Goal: Task Accomplishment & Management: Use online tool/utility

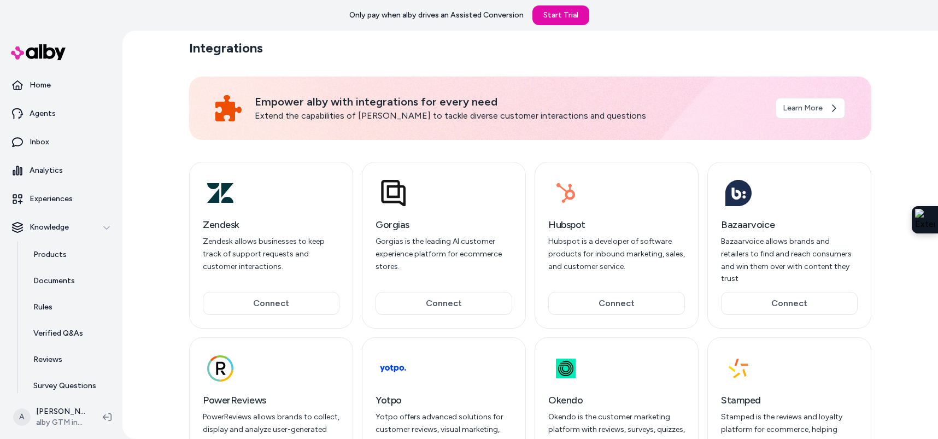
scroll to position [2, 0]
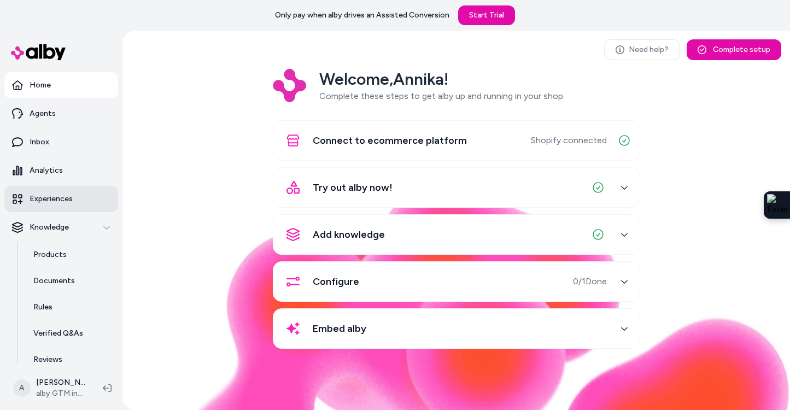
click at [81, 193] on link "Experiences" at bounding box center [61, 199] width 114 height 26
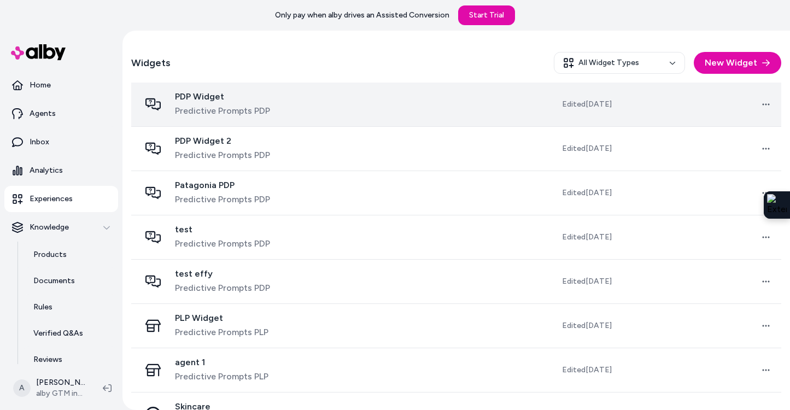
scroll to position [316, 0]
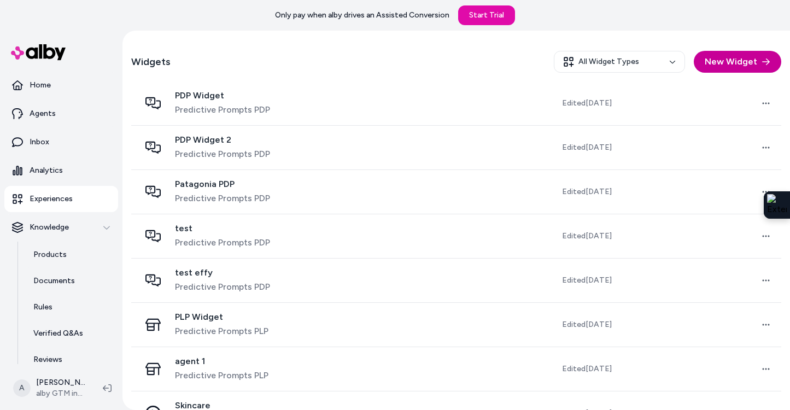
click at [739, 66] on button "New Widget" at bounding box center [736, 62] width 87 height 22
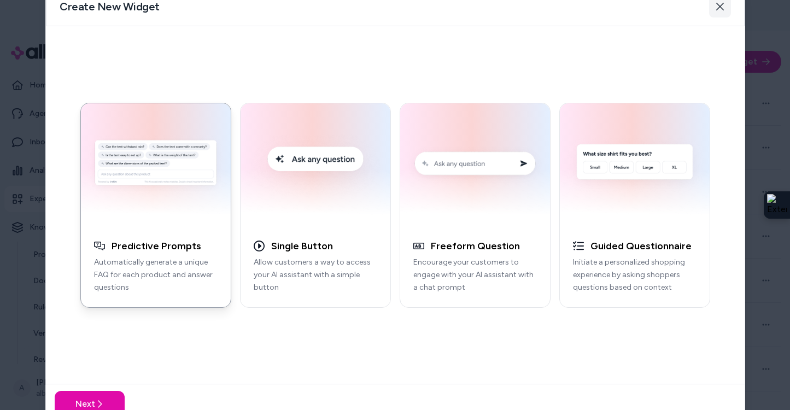
click at [716, 14] on button "Close" at bounding box center [720, 7] width 22 height 22
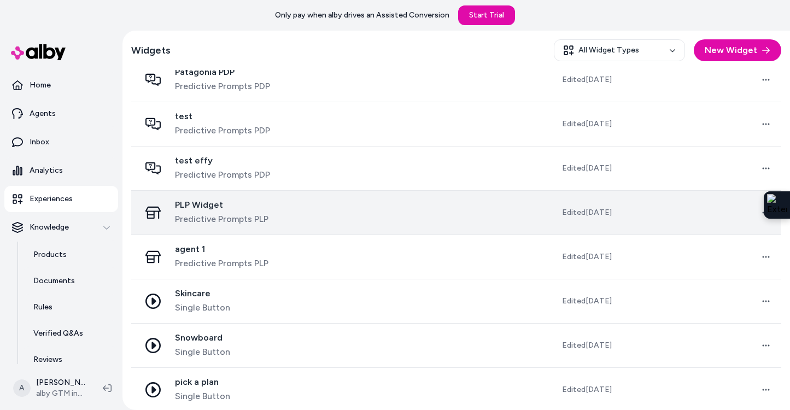
scroll to position [439, 0]
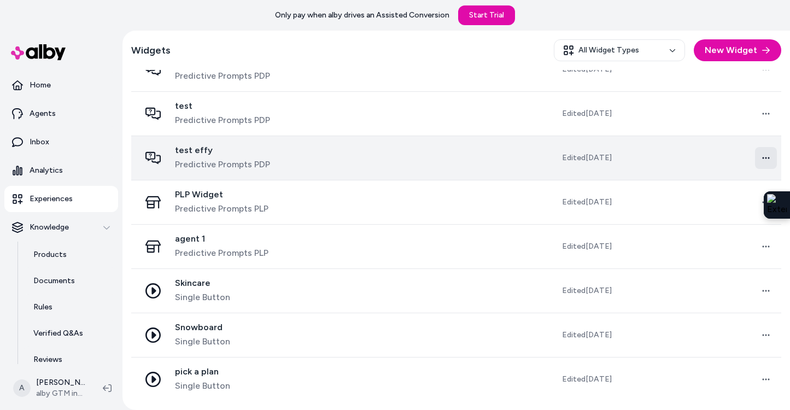
click at [760, 162] on html "Only pay when [PERSON_NAME] drives an Assisted Conversion Start Trial Home Agen…" at bounding box center [395, 205] width 790 height 410
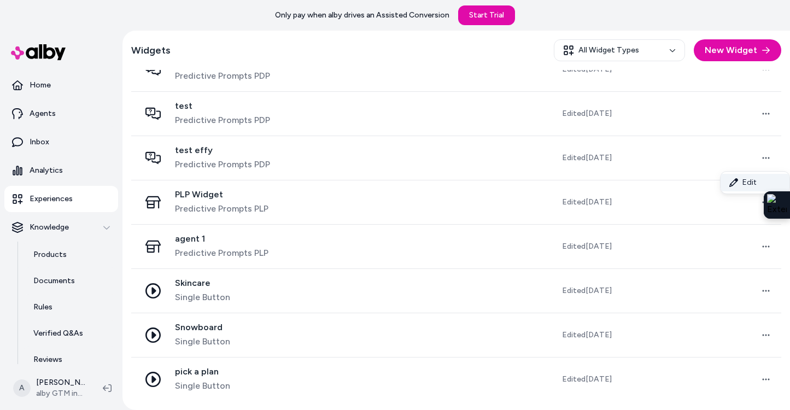
click at [744, 183] on link "Edit" at bounding box center [754, 182] width 69 height 17
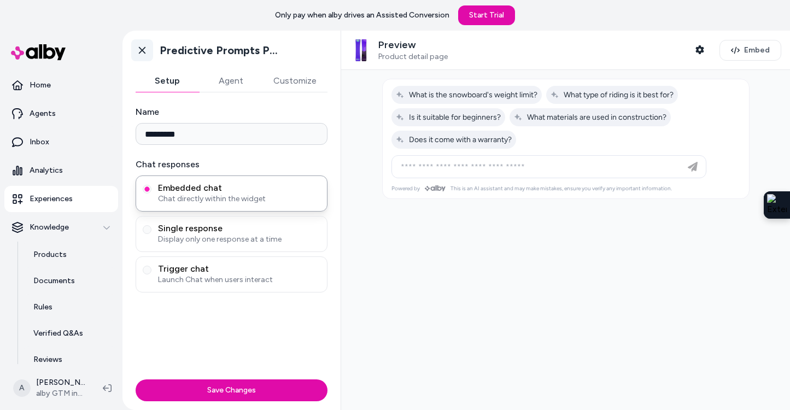
click at [139, 51] on icon at bounding box center [142, 50] width 11 height 11
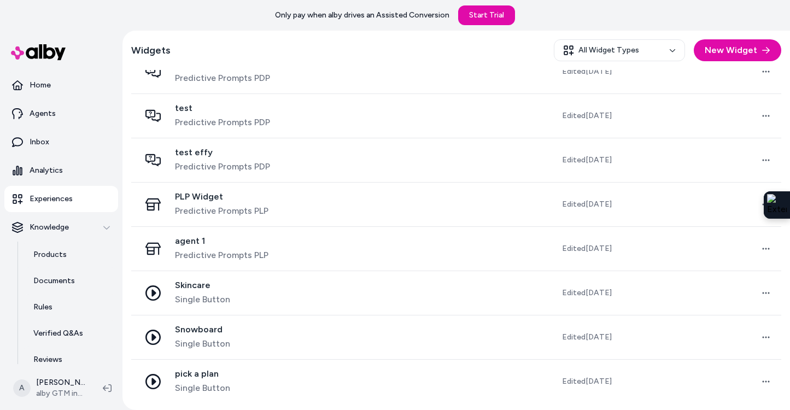
scroll to position [439, 0]
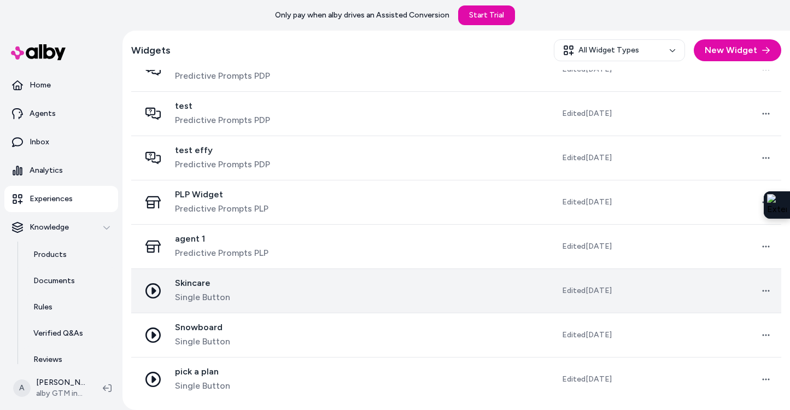
click at [218, 293] on span "Single Button" at bounding box center [202, 297] width 55 height 13
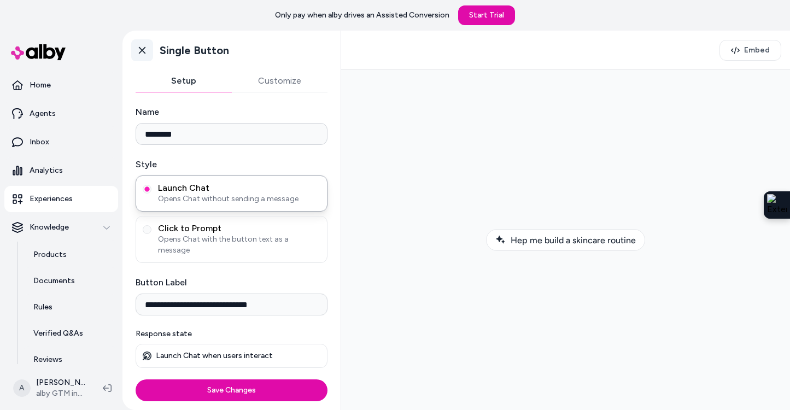
click at [140, 50] on icon at bounding box center [142, 50] width 11 height 11
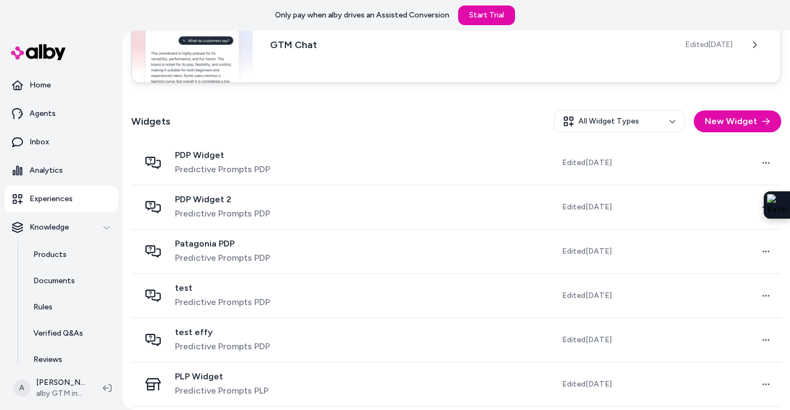
scroll to position [249, 0]
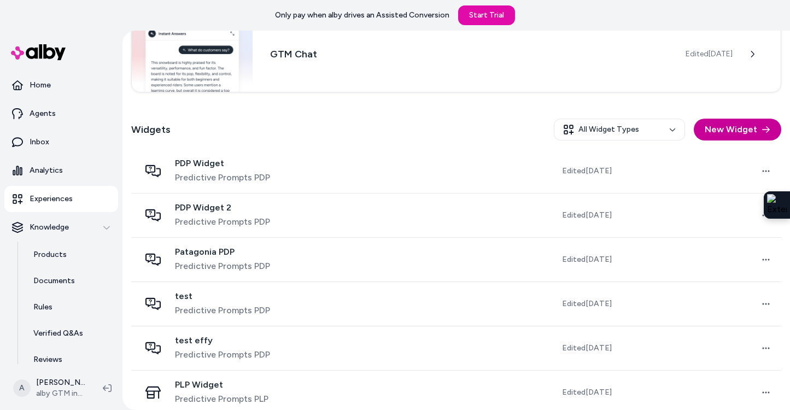
click at [731, 136] on button "New Widget" at bounding box center [736, 130] width 87 height 22
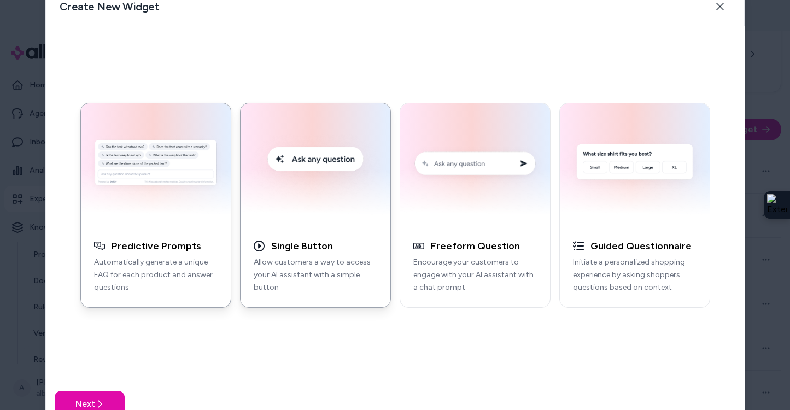
click at [298, 210] on img "button" at bounding box center [315, 165] width 137 height 110
click at [114, 389] on div "Next" at bounding box center [395, 403] width 698 height 39
click at [110, 399] on button "Next" at bounding box center [90, 404] width 70 height 26
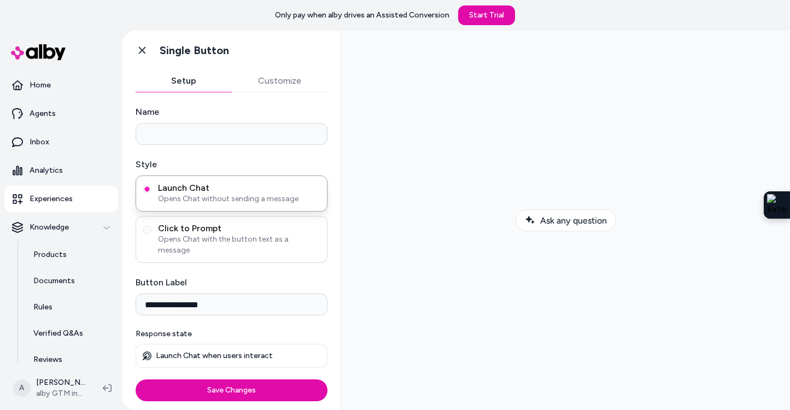
click at [224, 229] on span "Click to Prompt" at bounding box center [239, 228] width 162 height 11
click at [151, 229] on button "Click to Prompt Opens Chat with the button text as a message" at bounding box center [147, 229] width 9 height 9
click at [233, 188] on span "Launch Chat" at bounding box center [239, 188] width 162 height 11
click at [151, 188] on button "Launch Chat Opens Chat without sending a message" at bounding box center [147, 189] width 9 height 9
drag, startPoint x: 221, startPoint y: 295, endPoint x: 136, endPoint y: 293, distance: 85.3
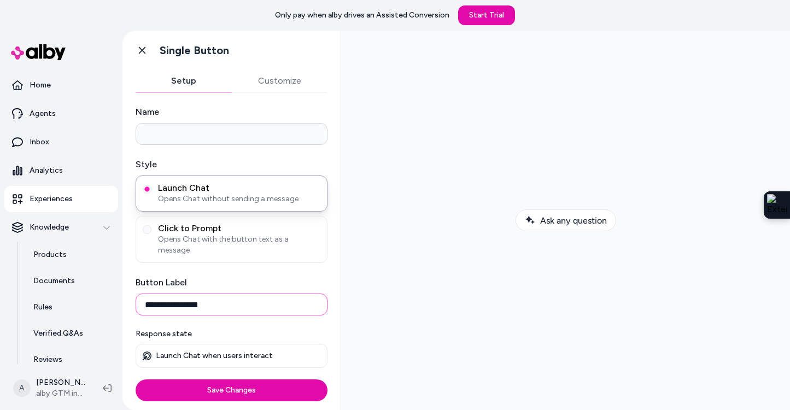
click at [136, 293] on input "**********" at bounding box center [232, 304] width 192 height 22
type input "**********"
click at [278, 93] on div "**********" at bounding box center [231, 233] width 218 height 283
click at [280, 83] on button "Customize" at bounding box center [280, 81] width 96 height 22
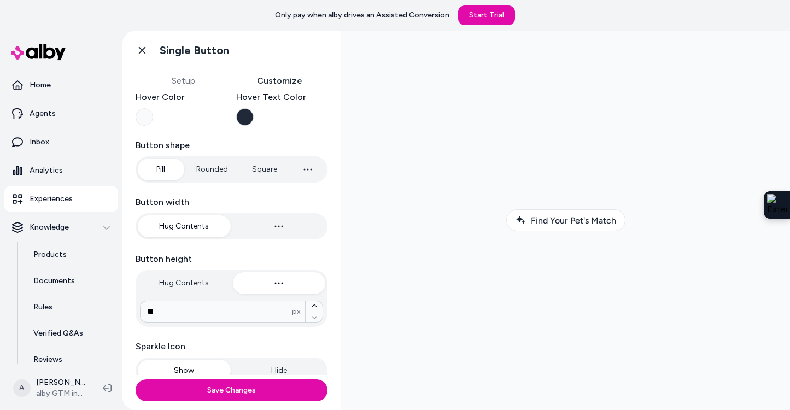
scroll to position [116, 0]
click at [220, 173] on button "Rounded" at bounding box center [212, 169] width 54 height 22
type input "****"
click at [166, 169] on button "Pill" at bounding box center [160, 169] width 45 height 22
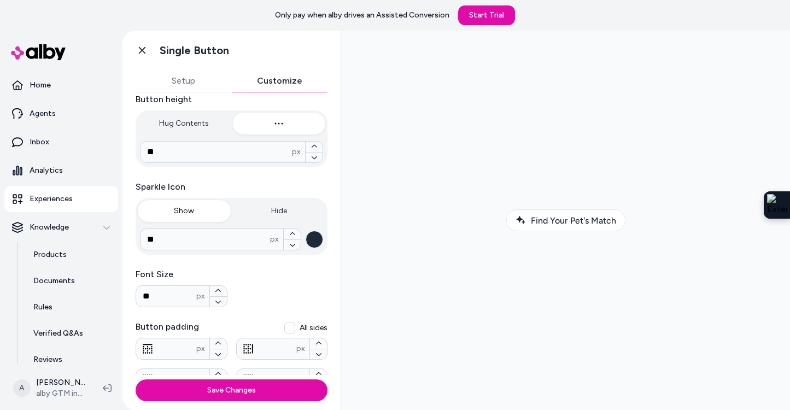
scroll to position [284, 0]
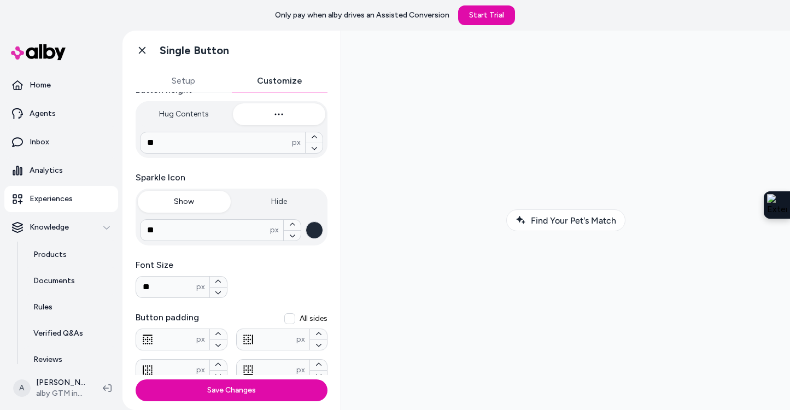
click at [317, 233] on button "button" at bounding box center [313, 229] width 17 height 17
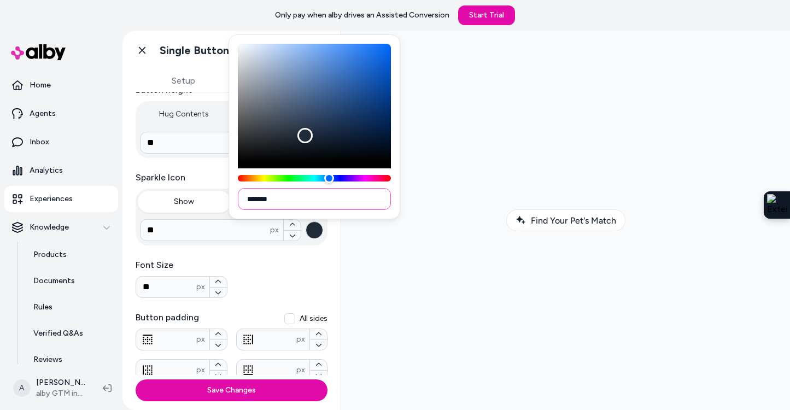
click at [302, 203] on input "*******" at bounding box center [314, 199] width 153 height 22
drag, startPoint x: 302, startPoint y: 203, endPoint x: 260, endPoint y: 203, distance: 42.1
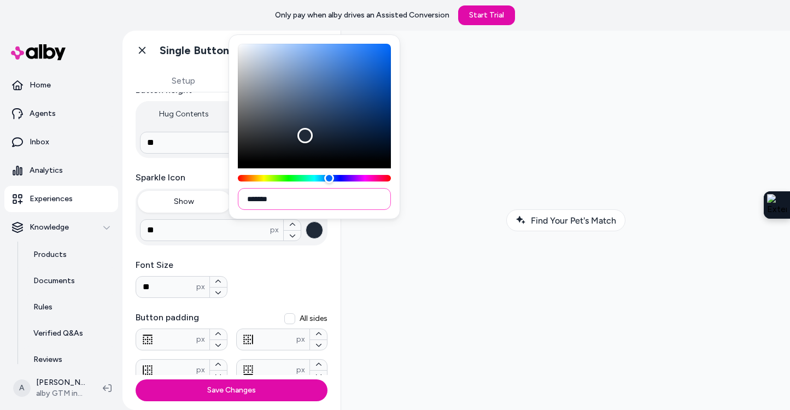
click at [260, 203] on input "*******" at bounding box center [314, 199] width 153 height 22
paste input
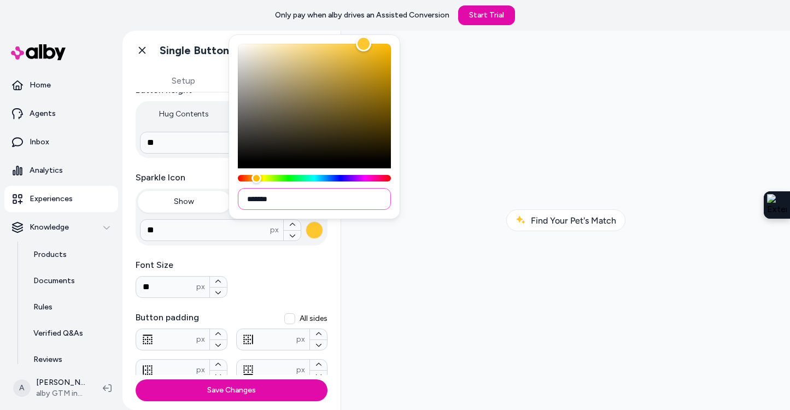
type input "*******"
click at [243, 254] on div "**********" at bounding box center [232, 127] width 192 height 612
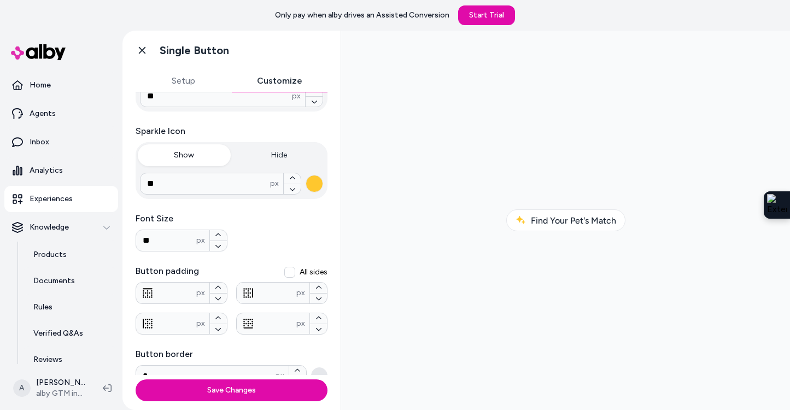
scroll to position [339, 0]
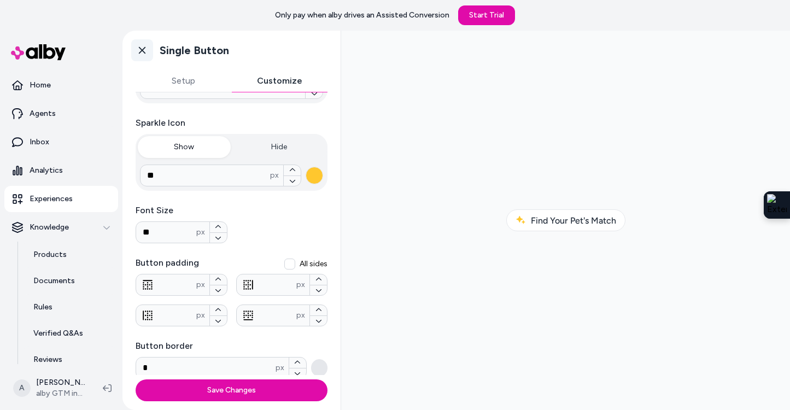
click at [131, 49] on link "Go back" at bounding box center [142, 50] width 22 height 22
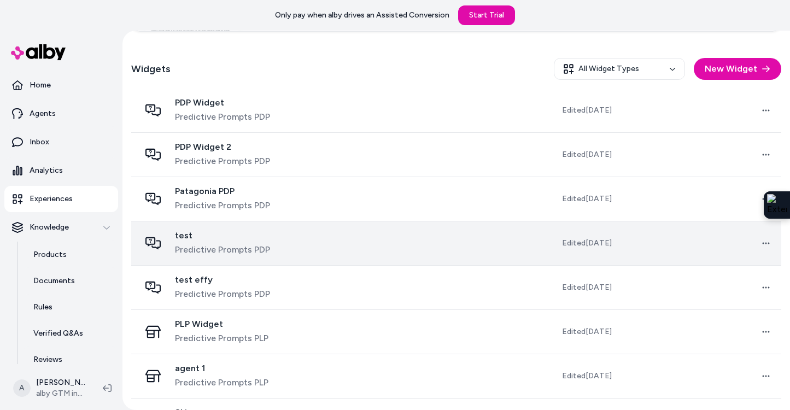
scroll to position [310, 0]
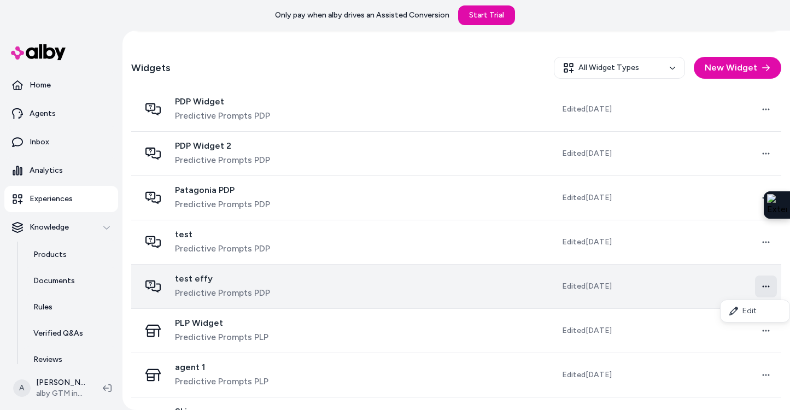
click at [769, 281] on html "Only pay when alby drives an Assisted Conversion Start Trial Home Agents Inbox …" at bounding box center [395, 205] width 790 height 410
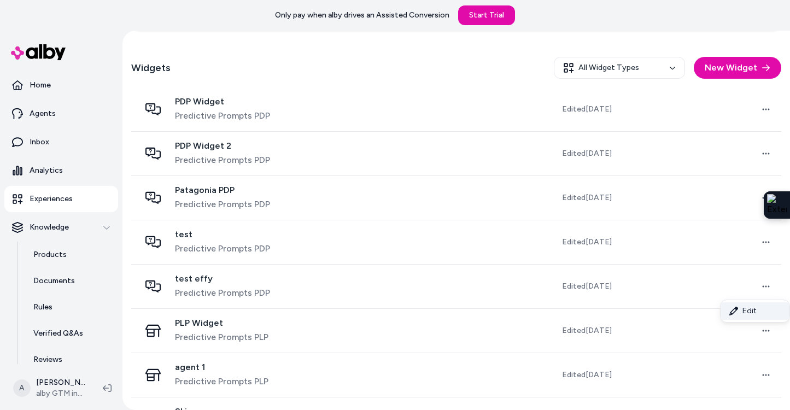
click at [750, 309] on link "Edit" at bounding box center [754, 310] width 69 height 17
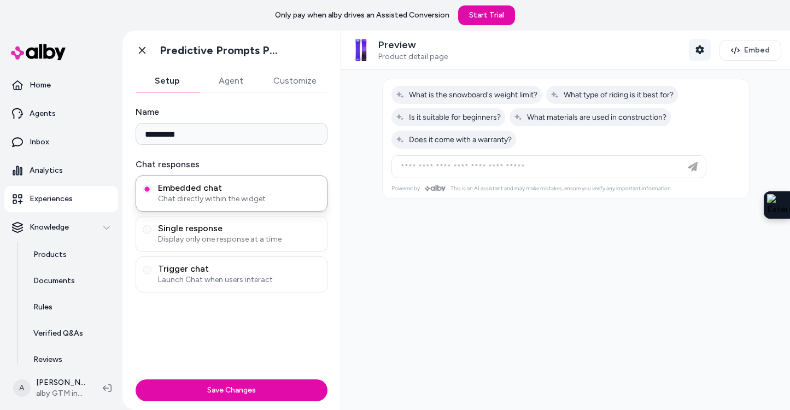
click at [702, 49] on icon "button" at bounding box center [699, 49] width 8 height 9
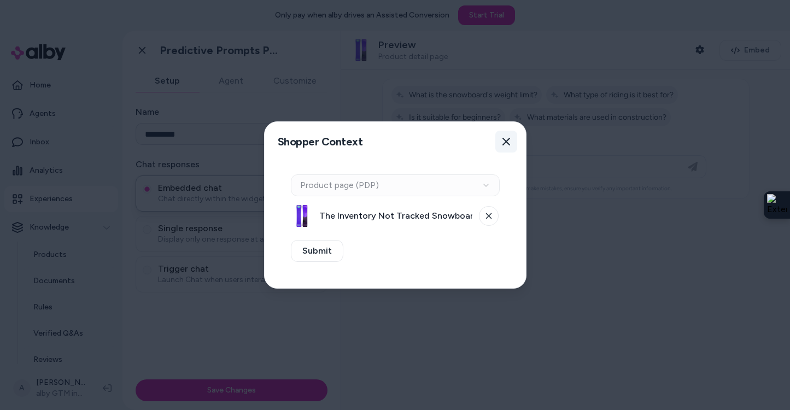
click at [506, 142] on icon "button" at bounding box center [506, 142] width 8 height 8
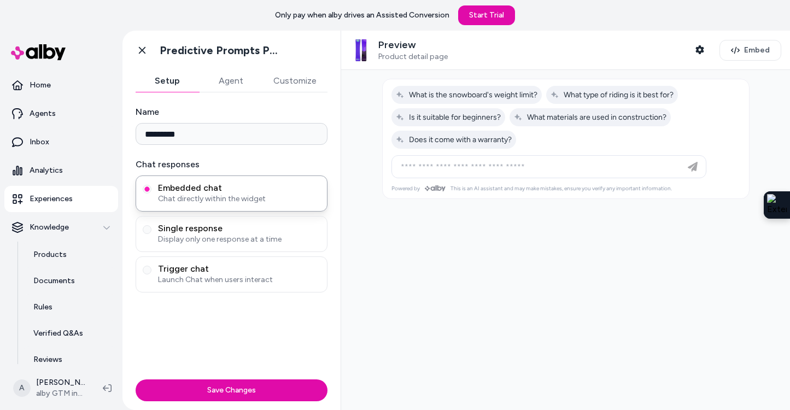
click at [217, 54] on h1 "Predictive Prompts PDP" at bounding box center [221, 51] width 123 height 14
click at [141, 46] on icon at bounding box center [142, 50] width 11 height 11
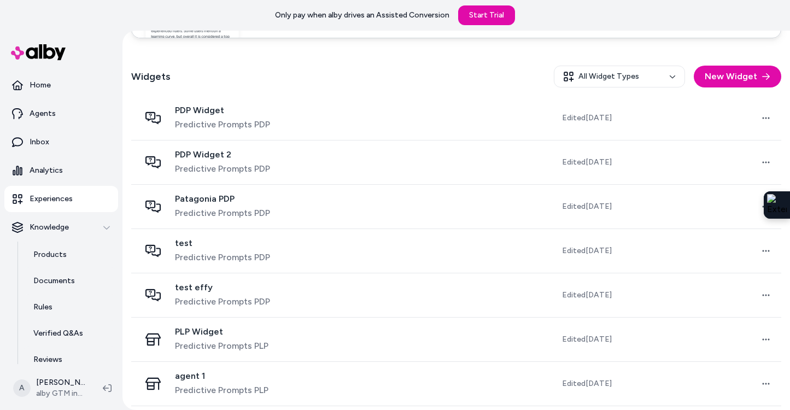
scroll to position [358, 0]
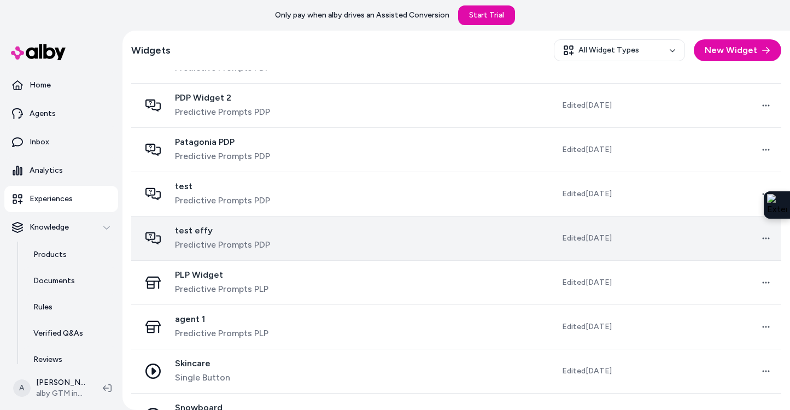
click at [702, 234] on td "Open menu" at bounding box center [700, 238] width 161 height 44
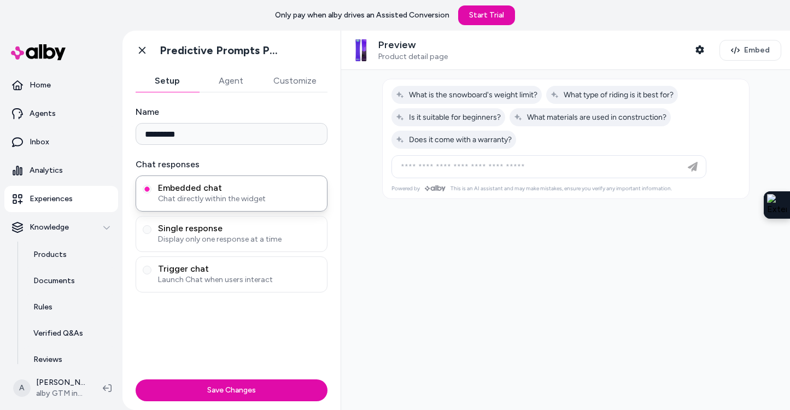
click at [399, 52] on span "Product detail page" at bounding box center [412, 57] width 69 height 10
click at [701, 47] on icon "button" at bounding box center [699, 49] width 8 height 9
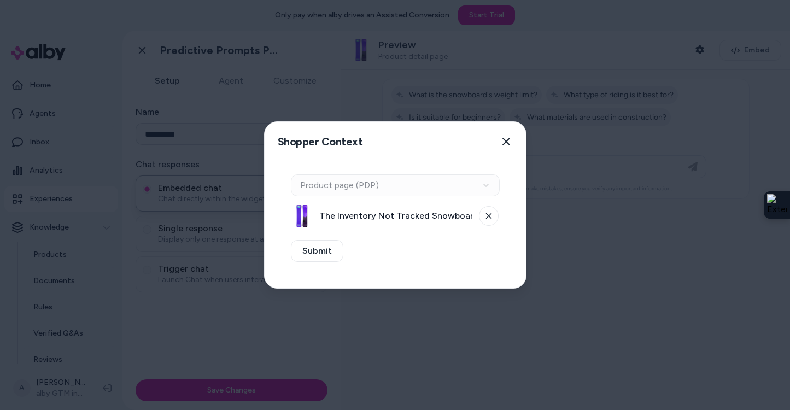
click at [349, 185] on div "Context Type Product page (PDP)" at bounding box center [395, 185] width 209 height 22
click at [360, 210] on span "The Inventory Not Tracked Snowboard - Default Title" at bounding box center [395, 215] width 153 height 13
click at [488, 220] on button at bounding box center [489, 216] width 20 height 20
click at [465, 185] on div "Context Type Product page (PDP)" at bounding box center [395, 185] width 209 height 22
click at [445, 217] on button "Select a product" at bounding box center [395, 216] width 209 height 22
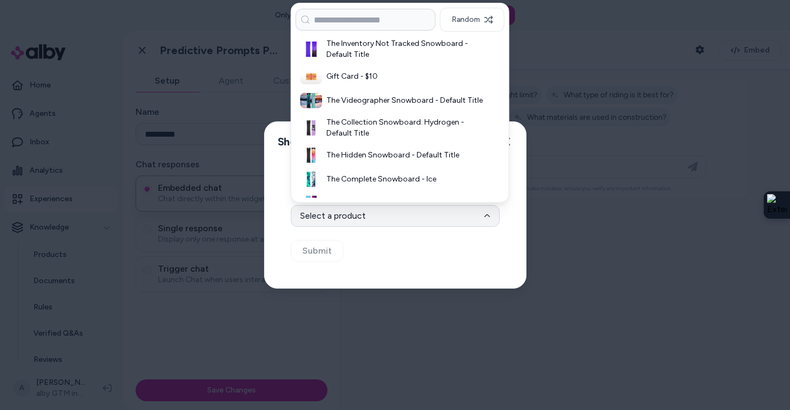
click at [578, 79] on div at bounding box center [395, 205] width 790 height 410
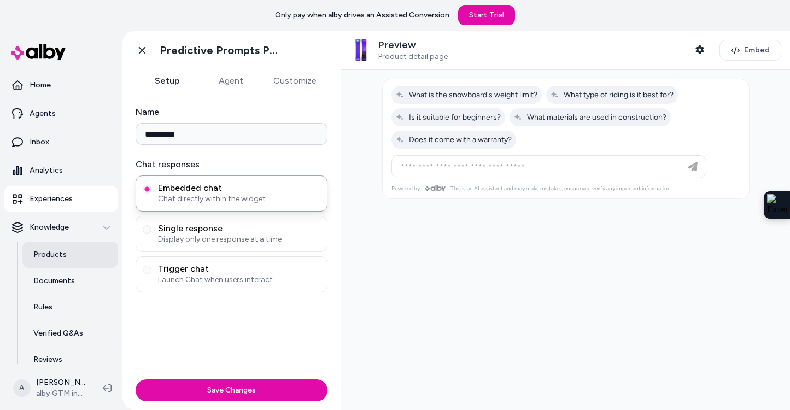
click at [74, 264] on link "Products" at bounding box center [70, 255] width 96 height 26
